Goal: Transaction & Acquisition: Purchase product/service

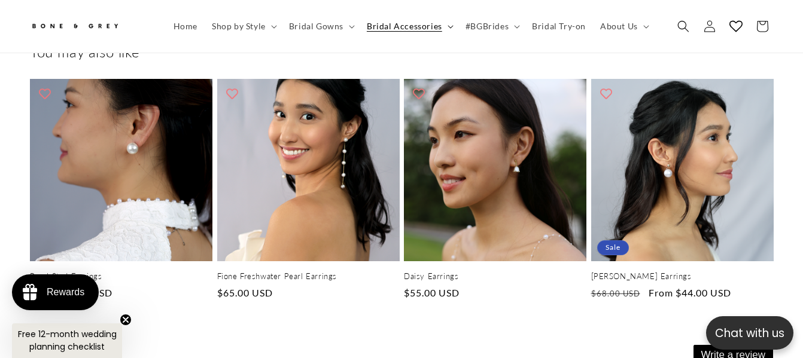
click at [379, 29] on span "Bridal Accessories" at bounding box center [404, 26] width 75 height 11
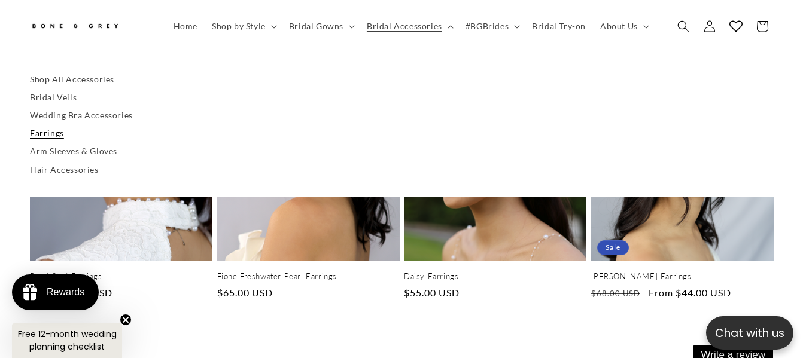
click at [58, 134] on link "Earrings" at bounding box center [401, 134] width 743 height 18
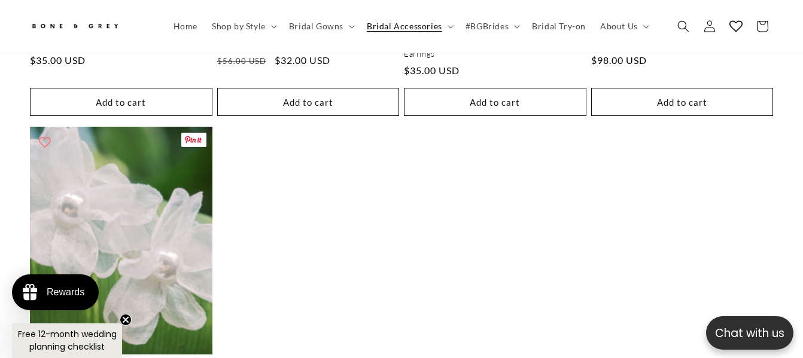
scroll to position [0, 534]
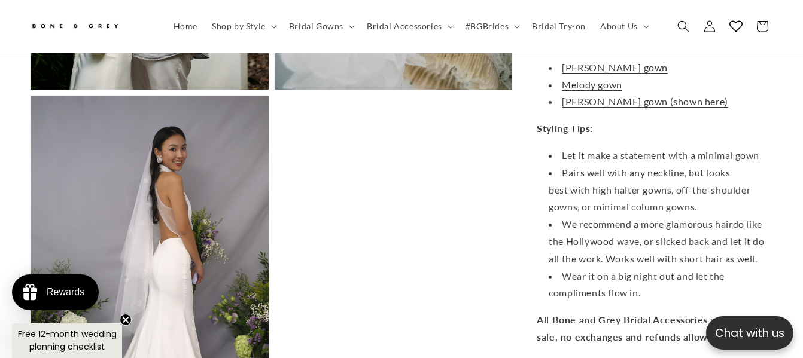
scroll to position [1429, 0]
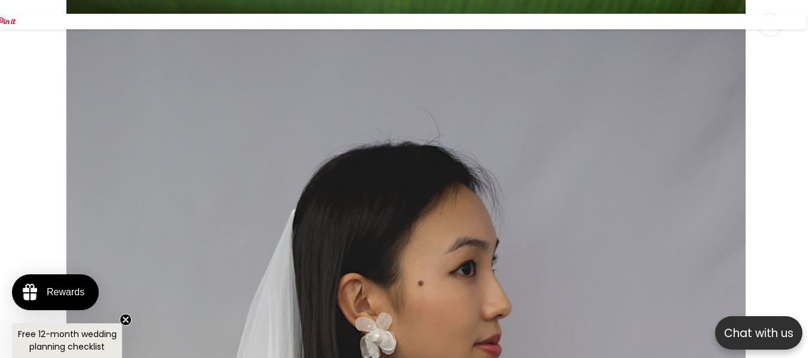
scroll to position [0, 271]
